Goal: Task Accomplishment & Management: Use online tool/utility

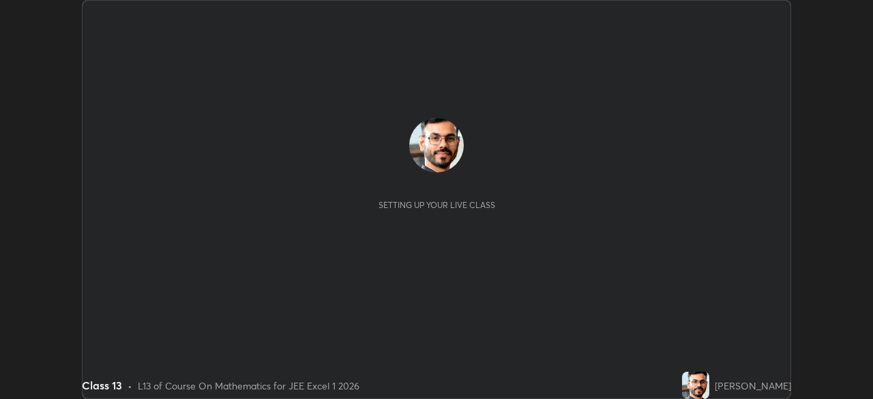
scroll to position [399, 872]
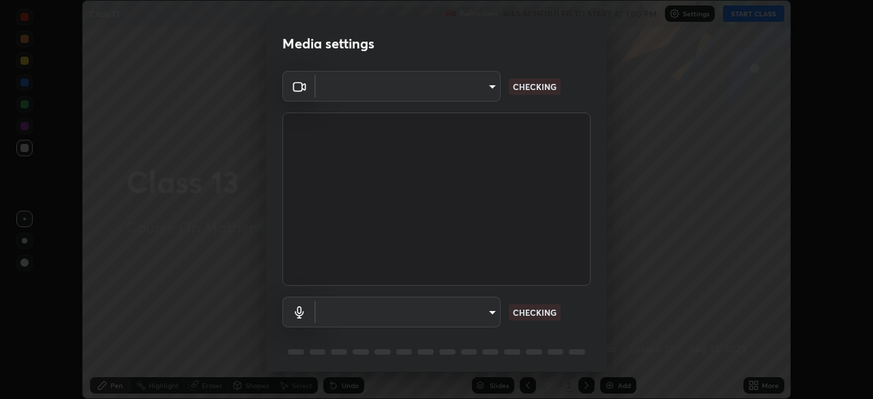
type input "7db3104c3122a209b332b64619111aa91615a24fb0de166504fa5909fce8eb30"
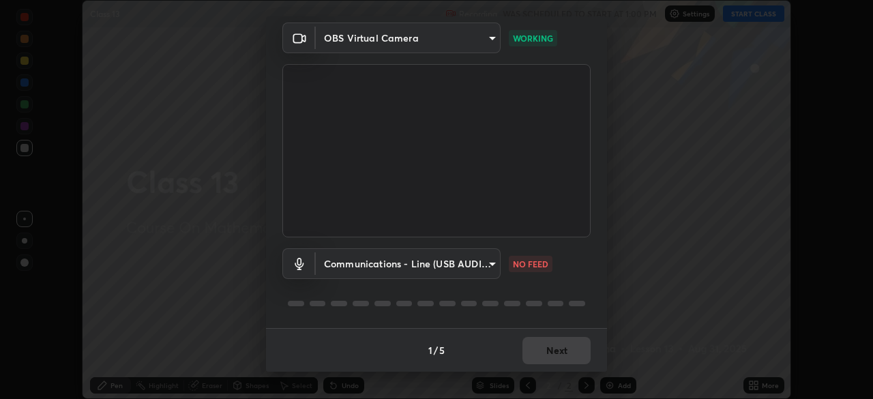
click at [480, 262] on body "Erase all Class 13 Recording WAS SCHEDULED TO START AT 1:00 PM Settings START C…" at bounding box center [436, 199] width 873 height 399
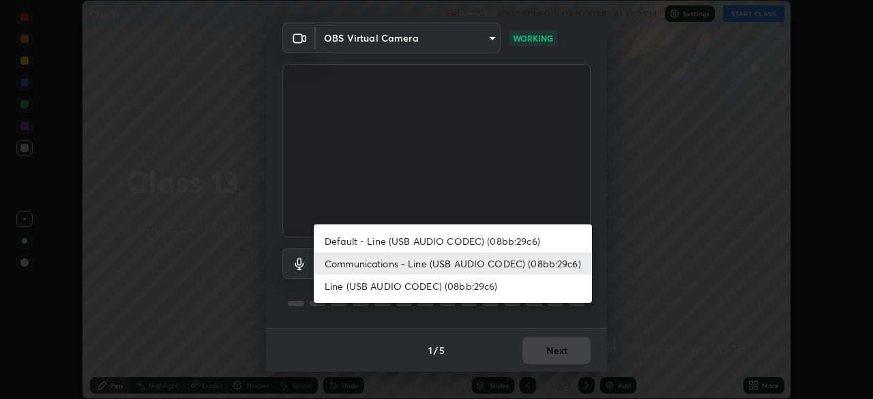
click at [472, 239] on li "Default - Line (USB AUDIO CODEC) (08bb:29c6)" at bounding box center [453, 241] width 278 height 22
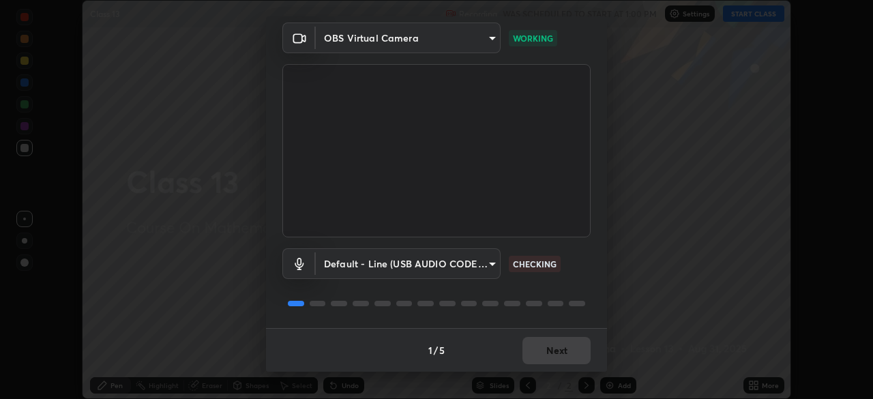
click at [470, 267] on body "Erase all Class 13 Recording WAS SCHEDULED TO START AT 1:00 PM Settings START C…" at bounding box center [436, 199] width 873 height 399
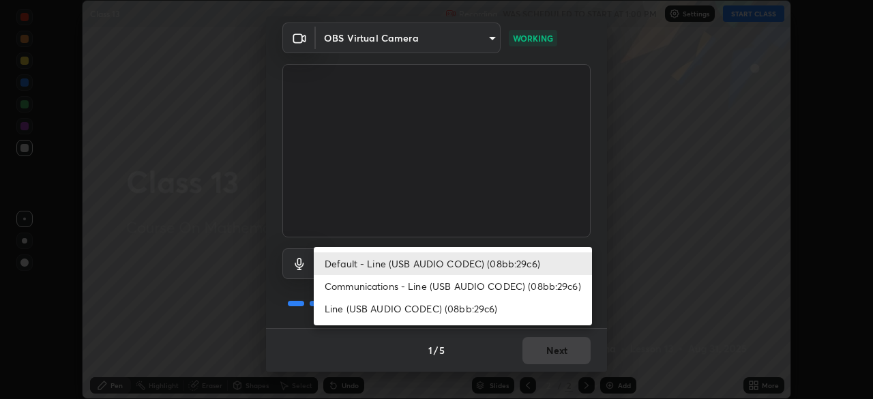
click at [449, 292] on li "Communications - Line (USB AUDIO CODEC) (08bb:29c6)" at bounding box center [453, 286] width 278 height 22
type input "communications"
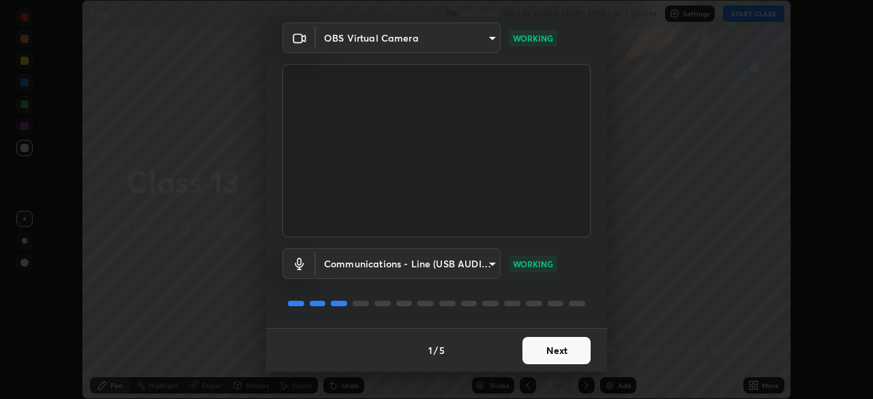
click at [563, 354] on button "Next" at bounding box center [556, 350] width 68 height 27
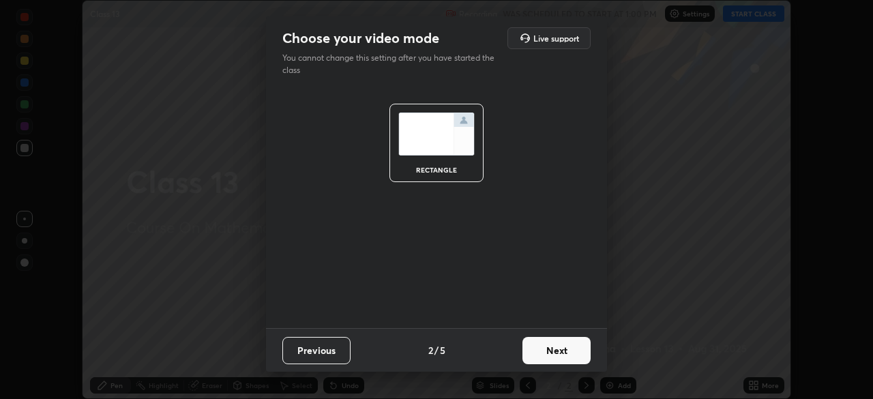
scroll to position [0, 0]
click at [568, 356] on button "Next" at bounding box center [556, 350] width 68 height 27
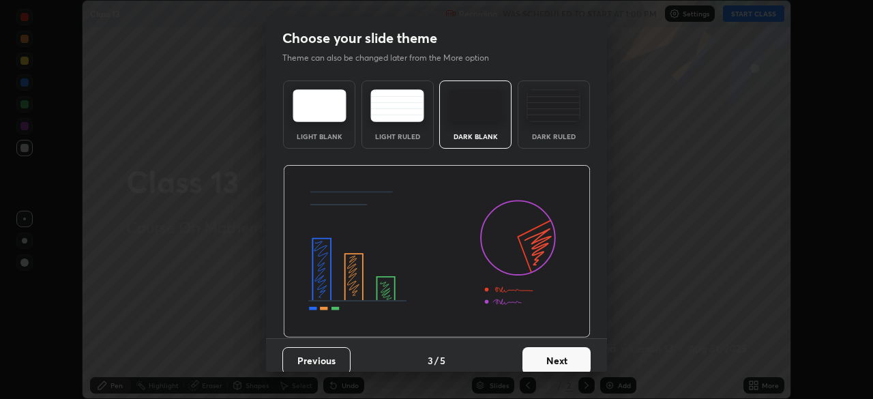
click at [569, 358] on button "Next" at bounding box center [556, 360] width 68 height 27
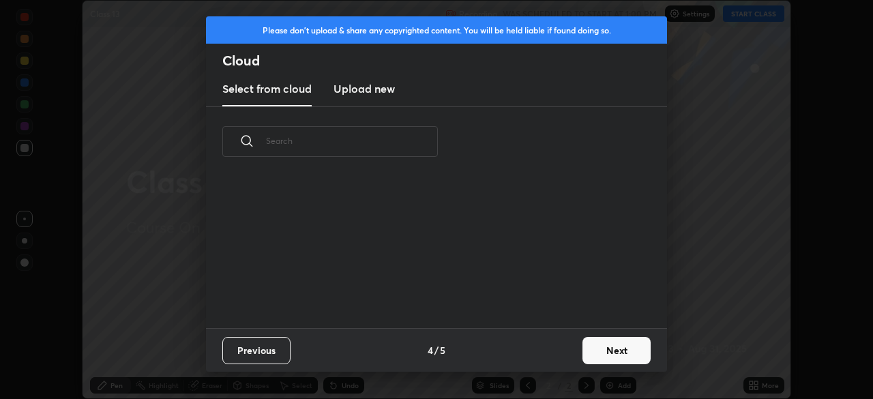
scroll to position [5, 7]
click at [609, 346] on button "Next" at bounding box center [616, 350] width 68 height 27
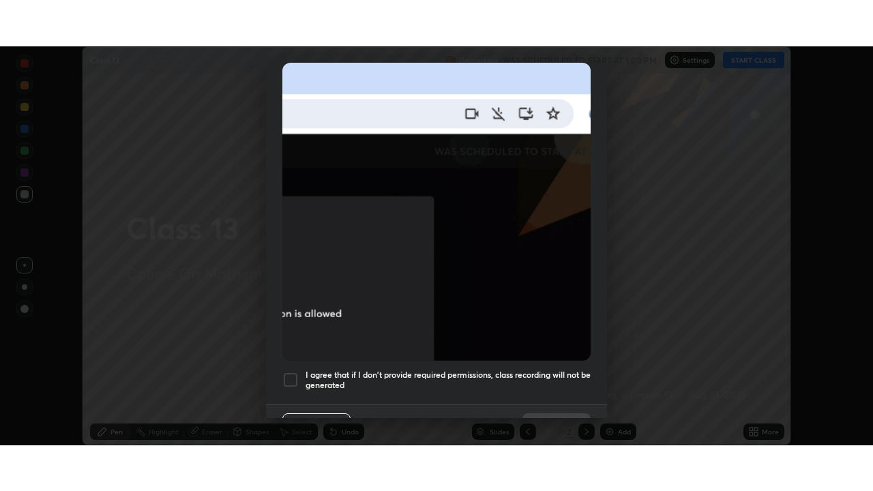
scroll to position [327, 0]
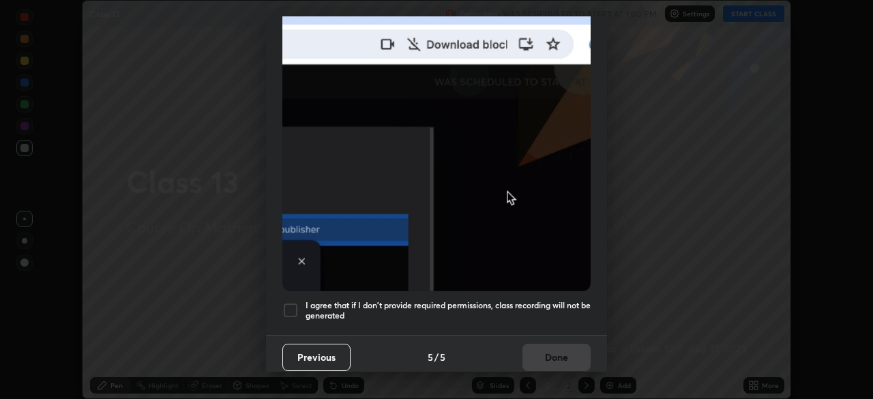
click at [534, 300] on h5 "I agree that if I don't provide required permissions, class recording will not …" at bounding box center [447, 310] width 285 height 21
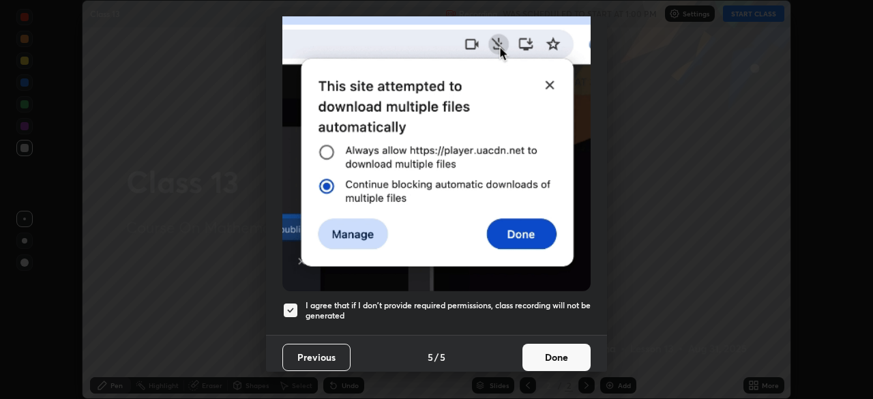
click at [551, 346] on button "Done" at bounding box center [556, 357] width 68 height 27
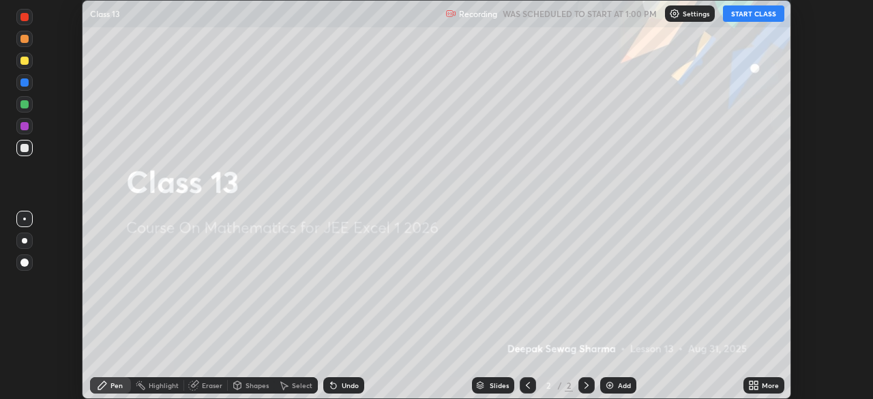
click at [760, 384] on div "More" at bounding box center [763, 385] width 41 height 16
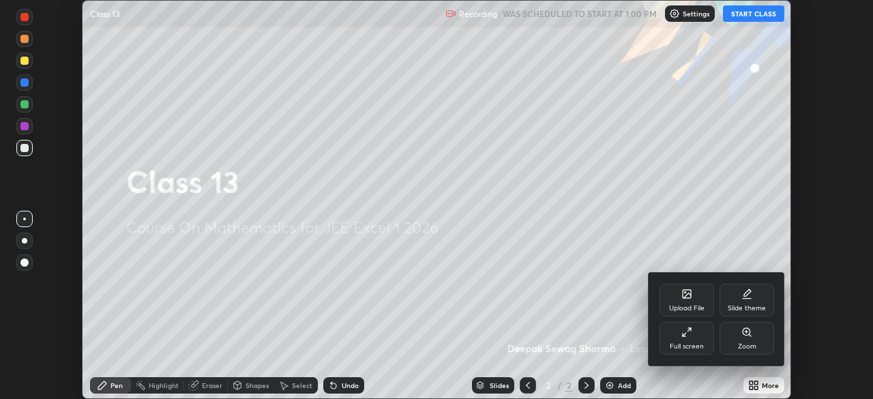
click at [684, 340] on div "Full screen" at bounding box center [686, 338] width 55 height 33
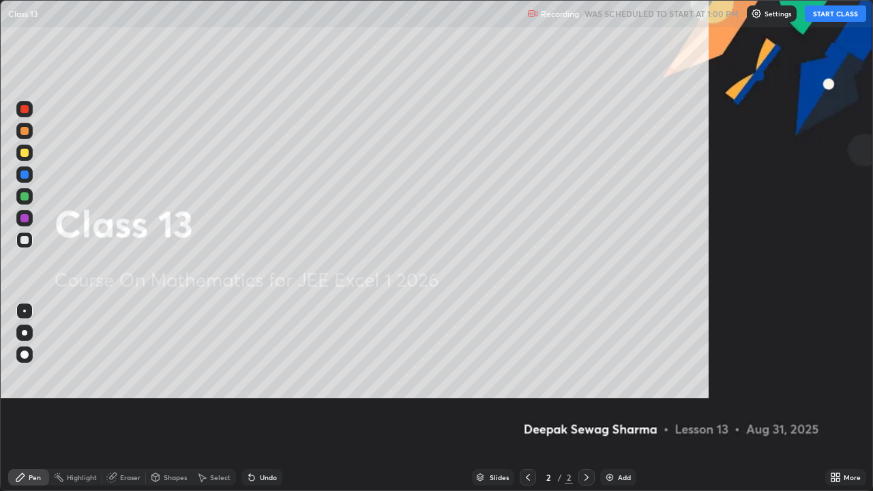
scroll to position [491, 873]
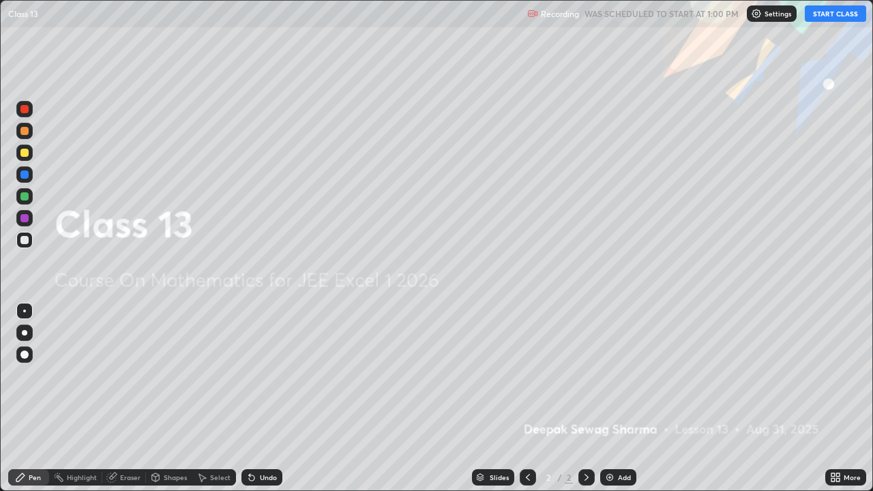
click at [828, 12] on button "START CLASS" at bounding box center [835, 13] width 61 height 16
click at [27, 335] on div at bounding box center [24, 333] width 16 height 16
click at [24, 202] on div at bounding box center [24, 196] width 16 height 16
click at [581, 398] on icon at bounding box center [586, 477] width 11 height 11
click at [608, 398] on img at bounding box center [609, 477] width 11 height 11
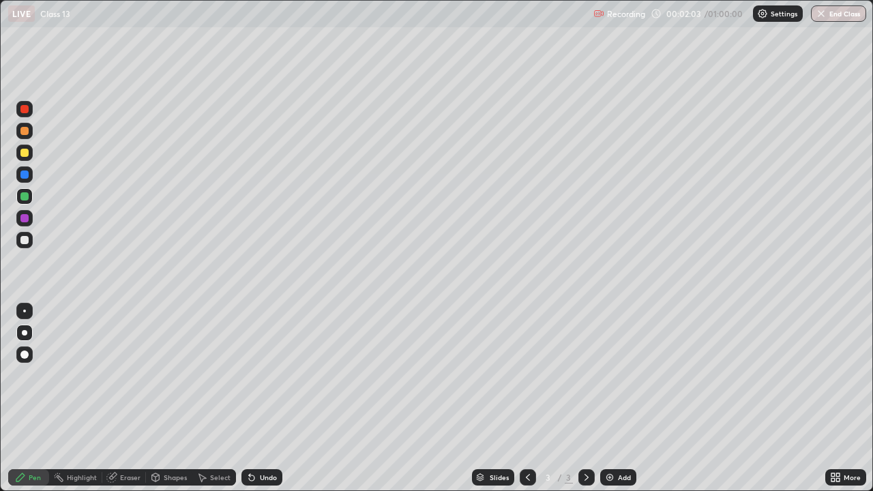
click at [22, 152] on div at bounding box center [24, 153] width 8 height 8
click at [27, 241] on div at bounding box center [24, 240] width 8 height 8
click at [24, 241] on div at bounding box center [24, 240] width 8 height 8
click at [20, 197] on div at bounding box center [24, 196] width 8 height 8
click at [20, 155] on div at bounding box center [24, 153] width 8 height 8
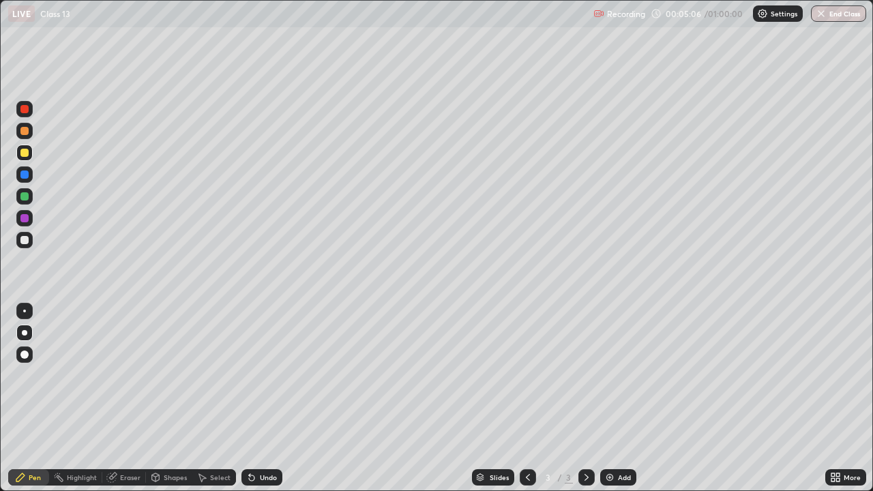
click at [23, 240] on div at bounding box center [24, 240] width 8 height 8
click at [261, 398] on div "Undo" at bounding box center [268, 477] width 17 height 7
click at [268, 398] on div "Undo" at bounding box center [268, 477] width 17 height 7
click at [610, 398] on img at bounding box center [609, 477] width 11 height 11
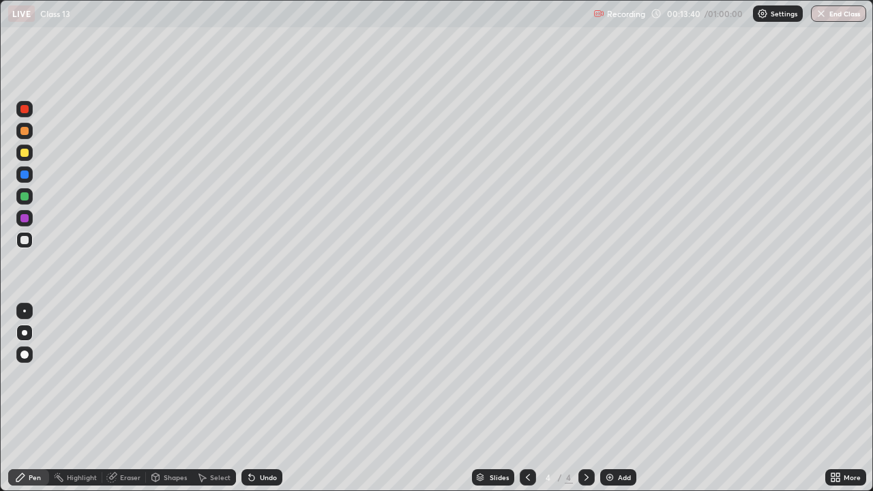
click at [26, 157] on div at bounding box center [24, 153] width 16 height 16
click at [526, 398] on icon at bounding box center [527, 477] width 11 height 11
click at [585, 398] on icon at bounding box center [586, 477] width 11 height 11
click at [22, 245] on div at bounding box center [24, 240] width 16 height 16
click at [25, 197] on div at bounding box center [24, 196] width 8 height 8
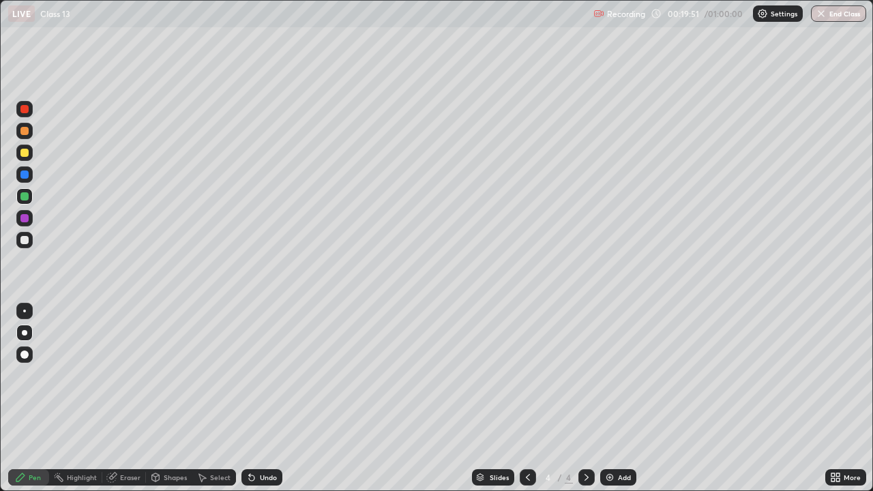
click at [24, 132] on div at bounding box center [24, 131] width 8 height 8
click at [22, 240] on div at bounding box center [24, 240] width 8 height 8
click at [255, 398] on div "Undo" at bounding box center [261, 477] width 41 height 16
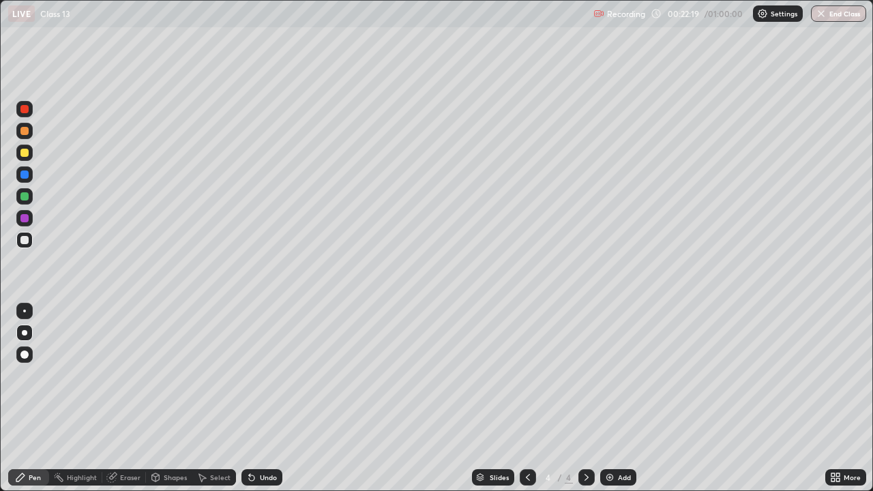
click at [255, 398] on div "Undo" at bounding box center [261, 477] width 41 height 16
click at [265, 398] on div "Undo" at bounding box center [268, 477] width 17 height 7
click at [257, 398] on div "Undo" at bounding box center [261, 477] width 41 height 16
click at [22, 155] on div at bounding box center [24, 153] width 8 height 8
click at [614, 398] on div "Add" at bounding box center [618, 477] width 36 height 16
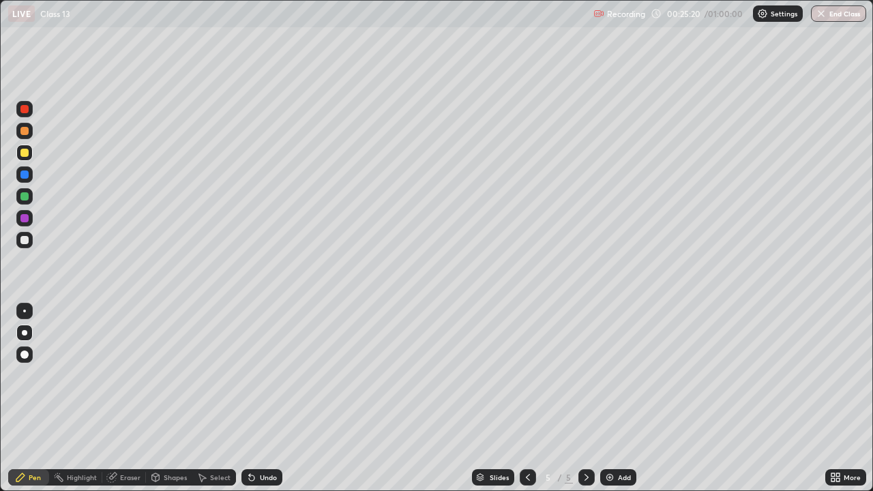
click at [22, 130] on div at bounding box center [24, 131] width 8 height 8
click at [524, 398] on icon at bounding box center [527, 477] width 11 height 11
click at [578, 398] on div at bounding box center [586, 477] width 16 height 16
click at [529, 398] on icon at bounding box center [527, 477] width 11 height 11
click at [584, 398] on icon at bounding box center [586, 477] width 11 height 11
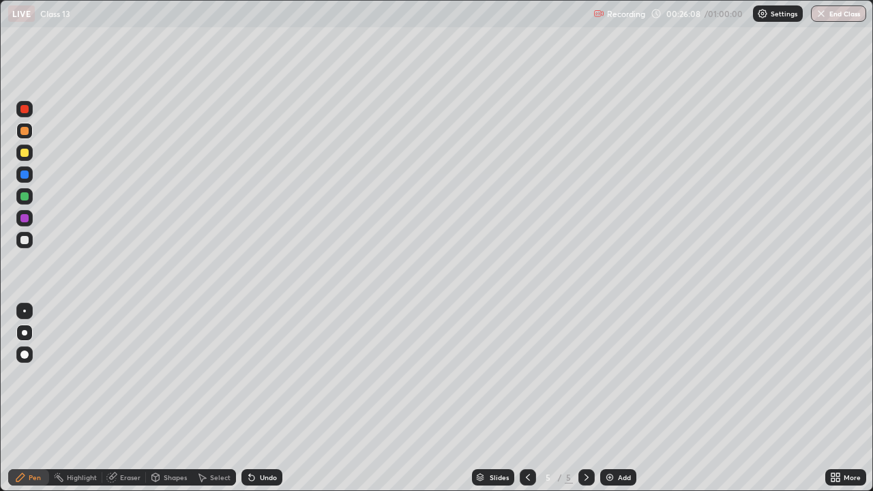
click at [24, 196] on div at bounding box center [24, 196] width 8 height 8
click at [263, 398] on div "Undo" at bounding box center [261, 477] width 41 height 16
click at [264, 398] on div "Undo" at bounding box center [268, 477] width 17 height 7
click at [528, 398] on icon at bounding box center [527, 477] width 11 height 11
click at [586, 398] on icon at bounding box center [586, 477] width 4 height 7
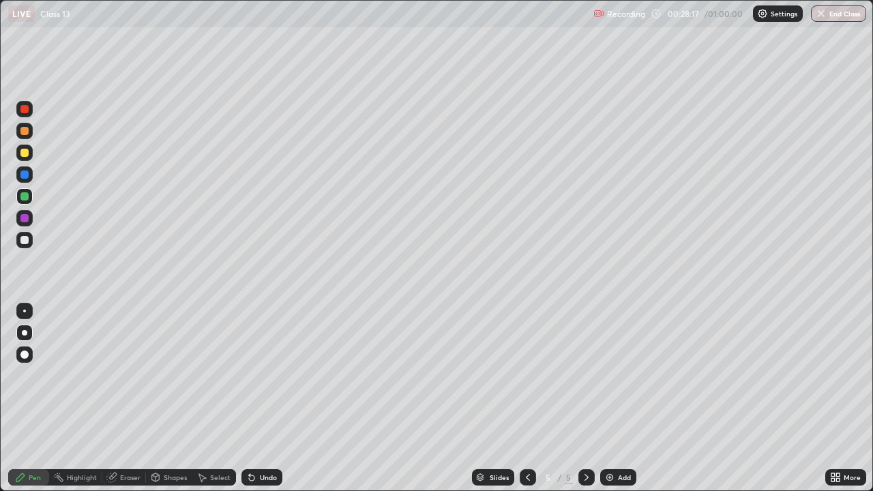
click at [25, 240] on div at bounding box center [24, 240] width 8 height 8
click at [24, 151] on div at bounding box center [24, 153] width 8 height 8
click at [610, 398] on img at bounding box center [609, 477] width 11 height 11
click at [528, 398] on icon at bounding box center [527, 477] width 11 height 11
click at [585, 398] on icon at bounding box center [586, 477] width 11 height 11
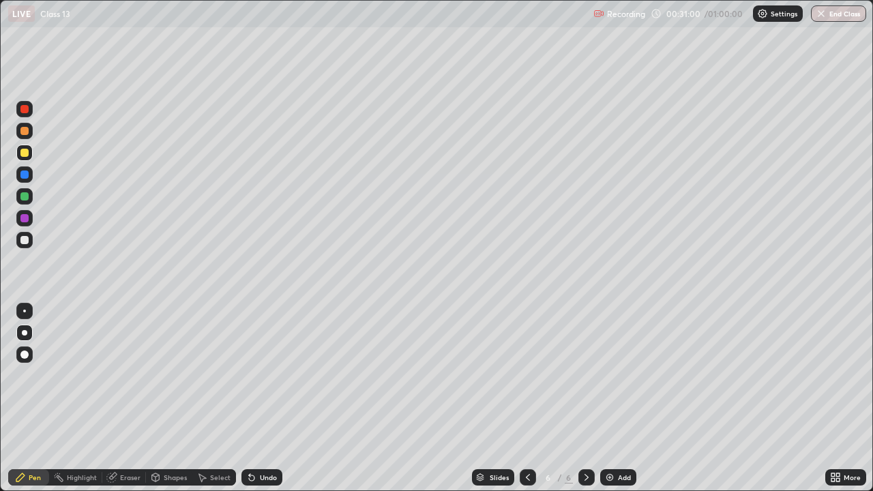
click at [526, 398] on icon at bounding box center [528, 477] width 4 height 7
click at [582, 398] on icon at bounding box center [586, 477] width 11 height 11
click at [23, 243] on div at bounding box center [24, 240] width 8 height 8
click at [526, 398] on icon at bounding box center [527, 477] width 11 height 11
click at [526, 398] on icon at bounding box center [528, 477] width 4 height 7
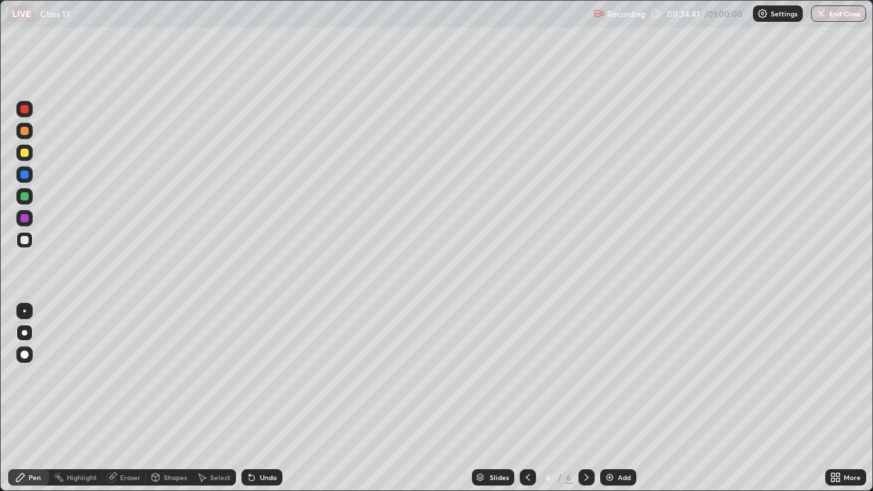
click at [585, 398] on icon at bounding box center [586, 477] width 11 height 11
click at [581, 398] on icon at bounding box center [586, 477] width 11 height 11
click at [19, 241] on div at bounding box center [24, 240] width 16 height 16
click at [25, 197] on div at bounding box center [24, 196] width 8 height 8
click at [268, 398] on div "Undo" at bounding box center [268, 477] width 17 height 7
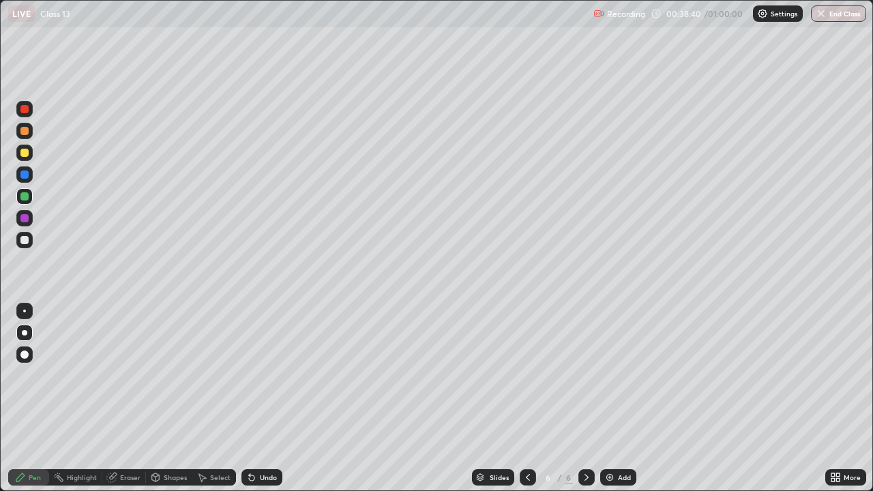
click at [22, 152] on div at bounding box center [24, 153] width 8 height 8
click at [256, 398] on div "Undo" at bounding box center [261, 477] width 41 height 16
click at [117, 398] on div "Eraser" at bounding box center [124, 477] width 44 height 16
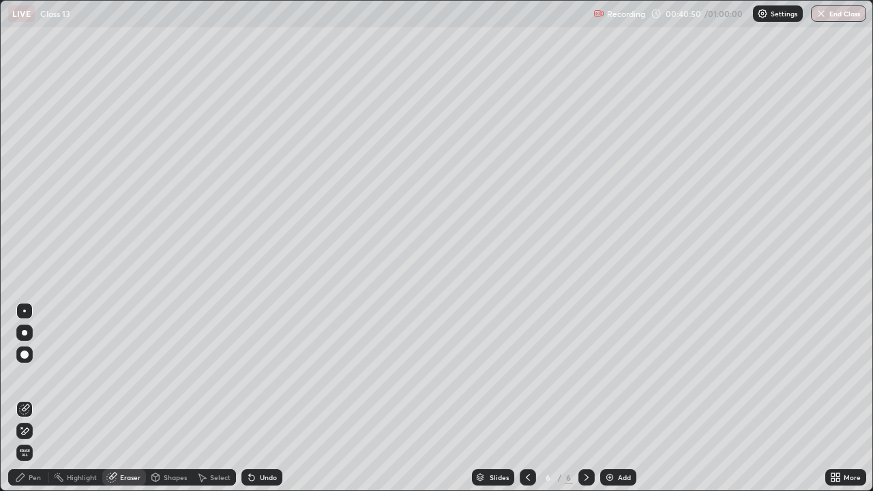
click at [30, 398] on div "Pen" at bounding box center [35, 477] width 12 height 7
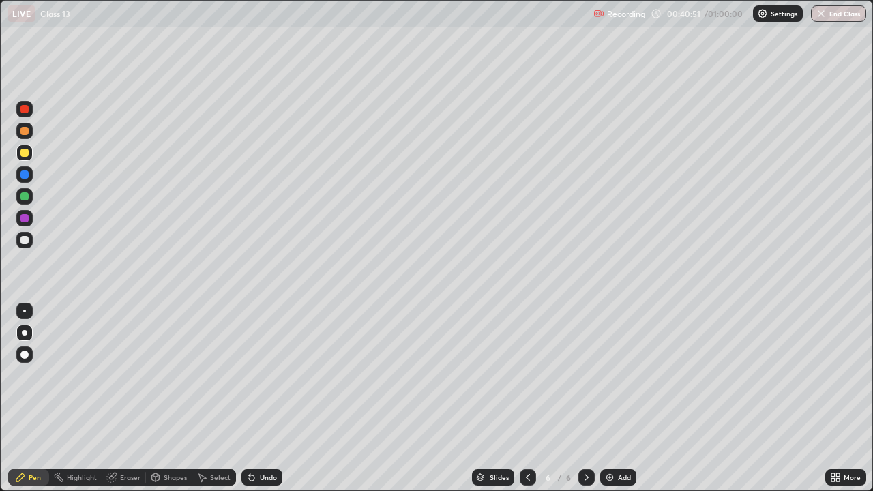
click at [25, 212] on div at bounding box center [24, 218] width 16 height 16
click at [585, 398] on icon at bounding box center [586, 477] width 11 height 11
click at [589, 398] on icon at bounding box center [586, 477] width 11 height 11
click at [610, 398] on img at bounding box center [609, 477] width 11 height 11
click at [22, 196] on div at bounding box center [24, 196] width 8 height 8
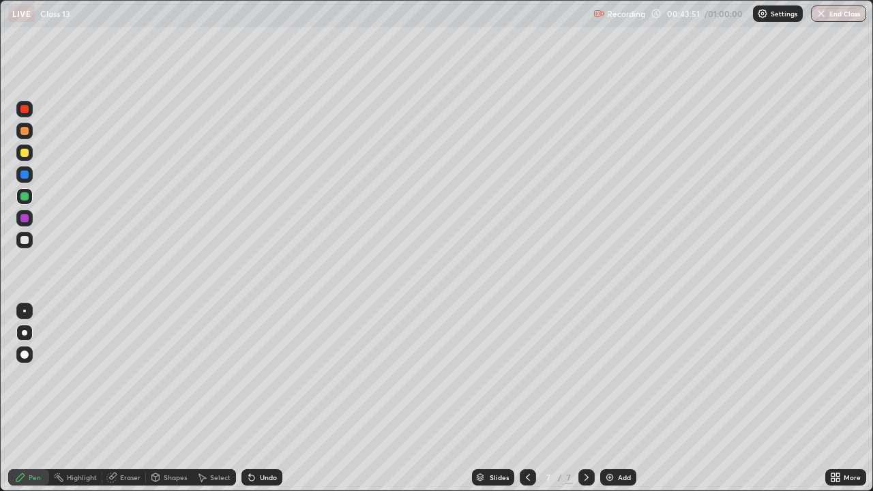
click at [27, 152] on div at bounding box center [24, 153] width 8 height 8
click at [20, 241] on div at bounding box center [24, 240] width 8 height 8
click at [24, 175] on div at bounding box center [24, 174] width 8 height 8
click at [23, 129] on div at bounding box center [24, 131] width 8 height 8
click at [25, 200] on div at bounding box center [24, 196] width 16 height 16
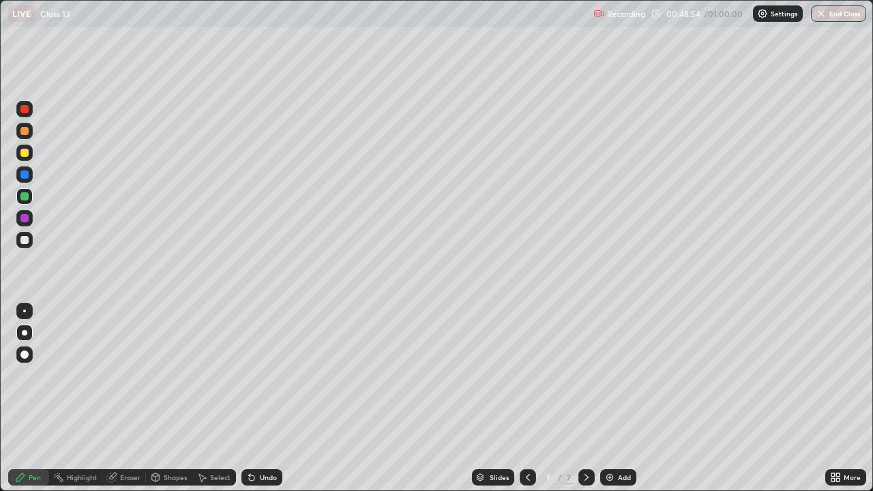
click at [585, 398] on icon at bounding box center [586, 477] width 4 height 7
click at [607, 398] on div "Add" at bounding box center [618, 477] width 36 height 16
click at [25, 154] on div at bounding box center [24, 153] width 8 height 8
click at [23, 240] on div at bounding box center [24, 240] width 8 height 8
click at [164, 398] on div "Shapes" at bounding box center [175, 477] width 23 height 7
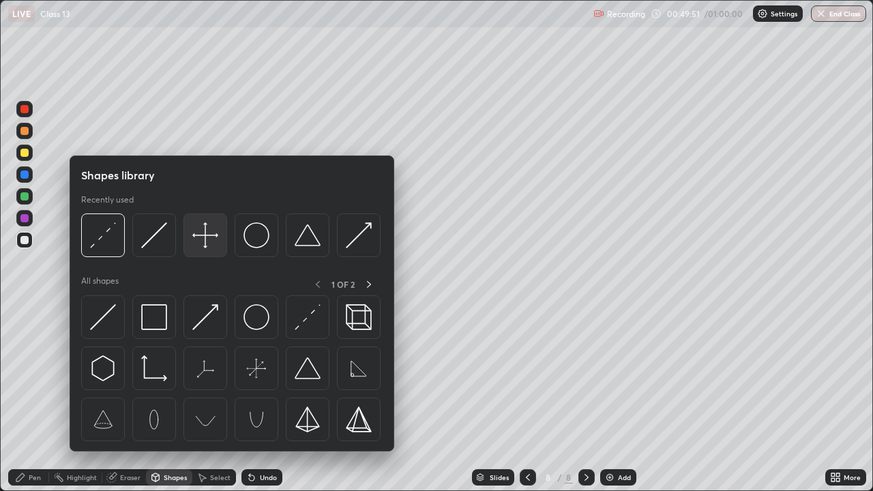
click at [196, 237] on img at bounding box center [205, 235] width 26 height 26
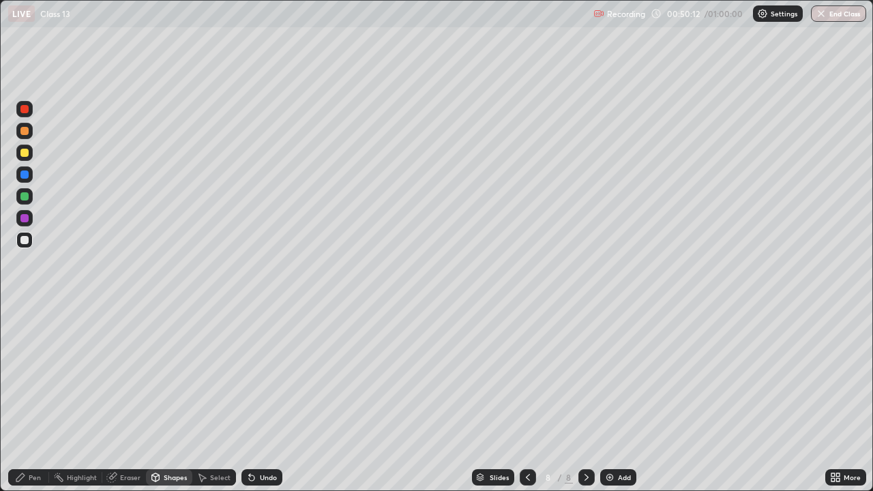
click at [29, 398] on div "Pen" at bounding box center [35, 477] width 12 height 7
click at [18, 151] on div at bounding box center [24, 153] width 16 height 16
click at [18, 178] on div at bounding box center [24, 174] width 16 height 16
click at [27, 218] on div at bounding box center [24, 218] width 8 height 8
click at [25, 196] on div at bounding box center [24, 196] width 8 height 8
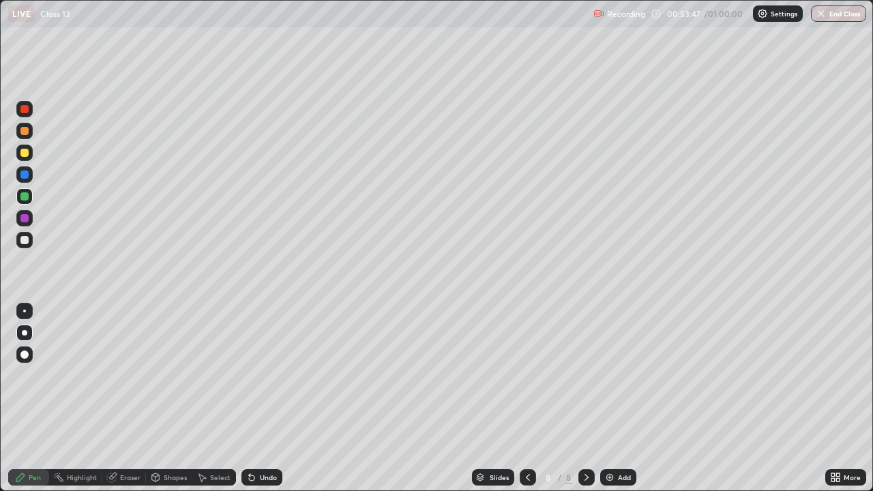
click at [25, 311] on div at bounding box center [24, 311] width 3 height 3
click at [23, 220] on div at bounding box center [24, 218] width 8 height 8
click at [23, 130] on div at bounding box center [24, 131] width 8 height 8
click at [614, 398] on div "Add" at bounding box center [618, 477] width 36 height 16
click at [529, 398] on icon at bounding box center [527, 477] width 11 height 11
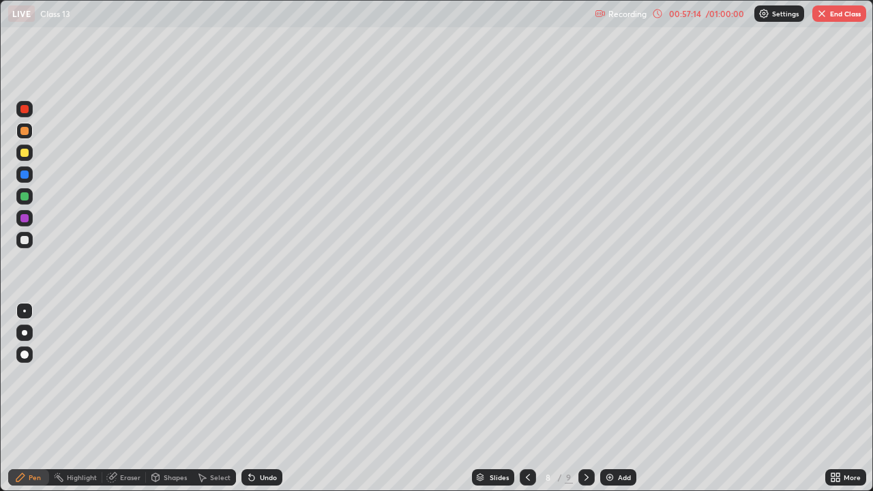
click at [27, 177] on div at bounding box center [24, 174] width 8 height 8
click at [164, 398] on div "Shapes" at bounding box center [175, 477] width 23 height 7
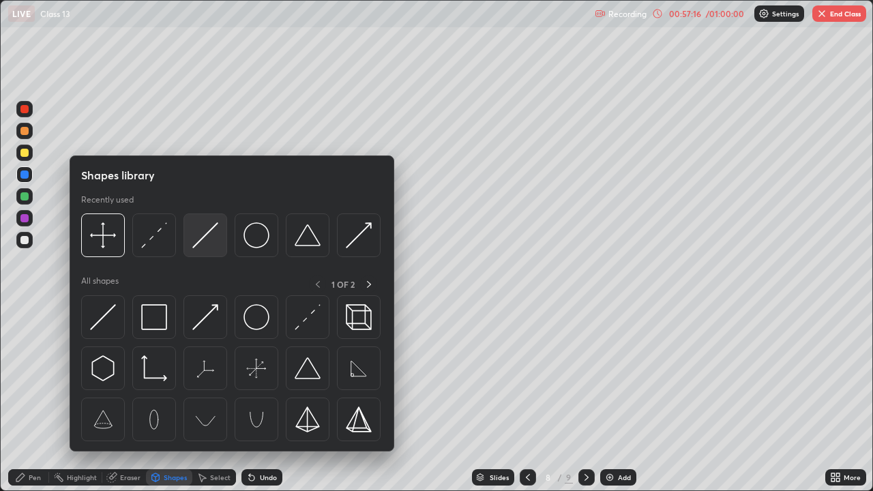
click at [207, 241] on img at bounding box center [205, 235] width 26 height 26
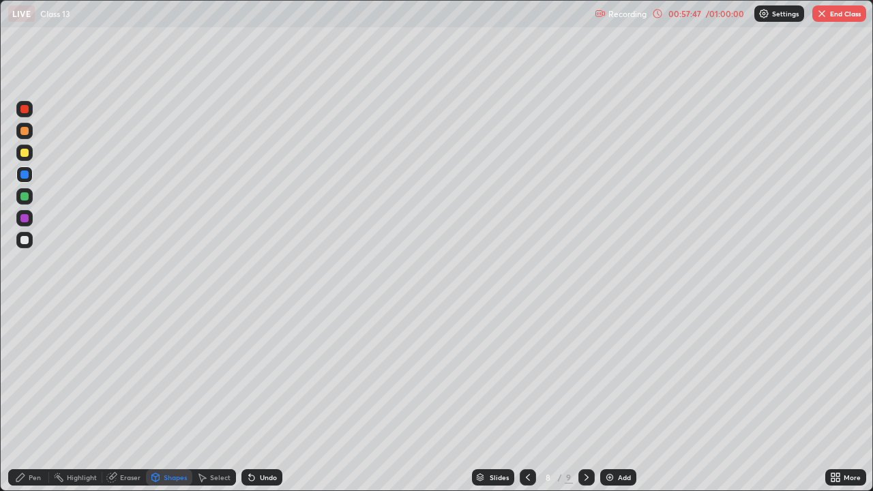
click at [27, 398] on div "Pen" at bounding box center [28, 477] width 41 height 16
click at [25, 221] on div at bounding box center [24, 218] width 8 height 8
click at [585, 398] on icon at bounding box center [586, 477] width 11 height 11
click at [25, 238] on div at bounding box center [24, 240] width 8 height 8
click at [528, 398] on icon at bounding box center [527, 477] width 11 height 11
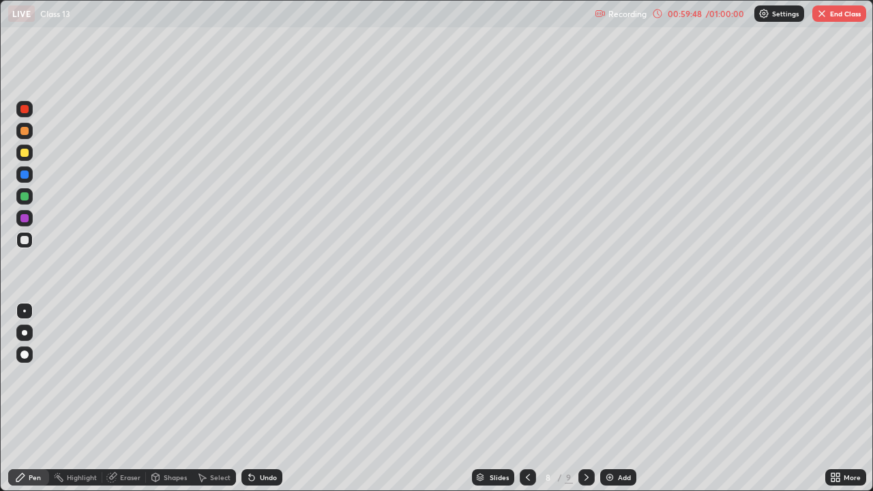
click at [584, 398] on icon at bounding box center [586, 477] width 11 height 11
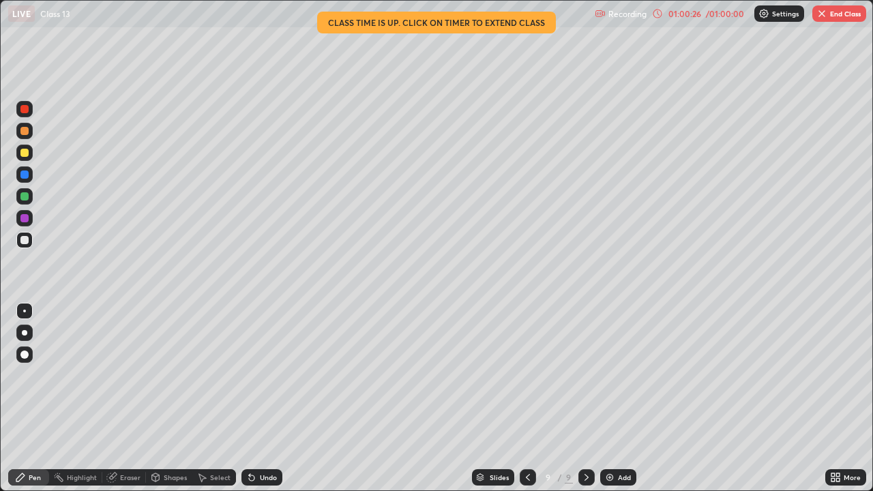
click at [820, 12] on img "button" at bounding box center [821, 13] width 11 height 11
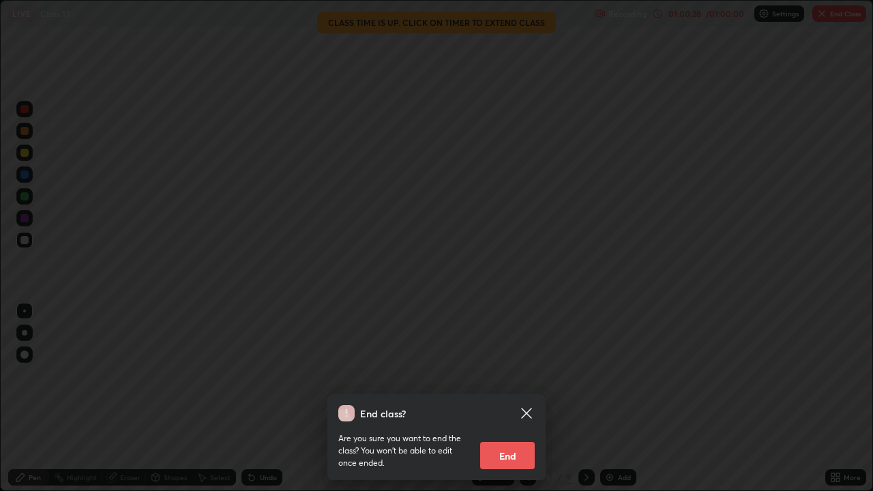
click at [494, 398] on button "End" at bounding box center [507, 455] width 55 height 27
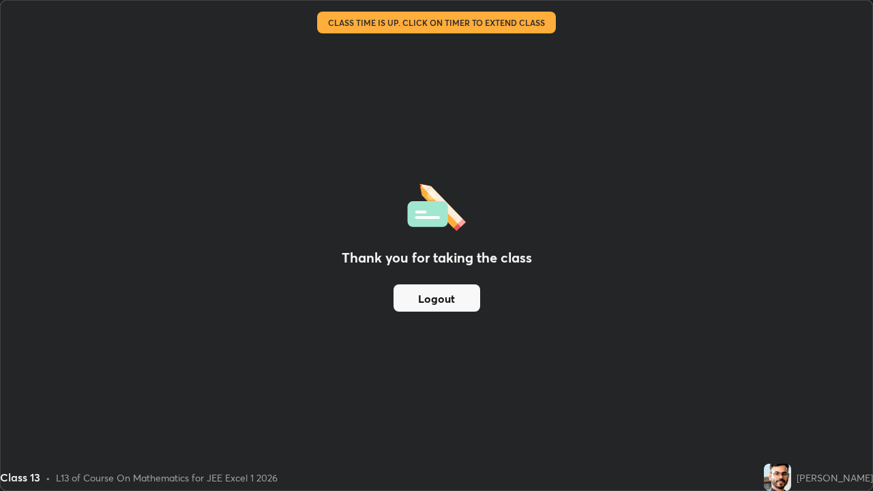
click at [426, 299] on button "Logout" at bounding box center [436, 297] width 87 height 27
